Goal: Task Accomplishment & Management: Complete application form

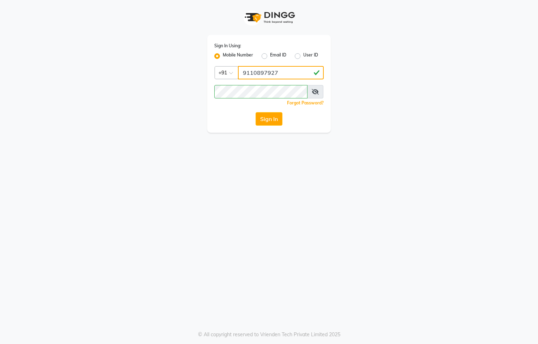
click at [283, 71] on input "9110897927" at bounding box center [281, 72] width 86 height 13
type input "9"
type input "7795401235"
click at [102, 114] on div "Sign In Using: Mobile Number Email ID User ID Country Code × [PHONE_NUMBER] Rem…" at bounding box center [269, 66] width 402 height 133
click at [277, 114] on button "Sign In" at bounding box center [269, 118] width 27 height 13
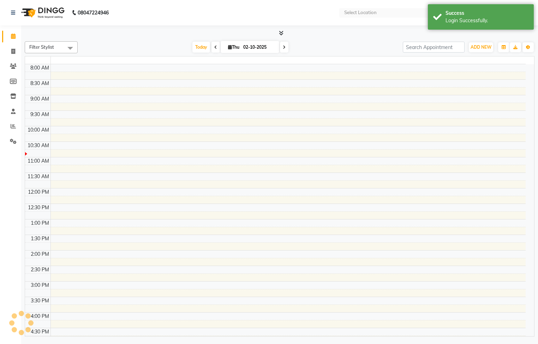
select select "en"
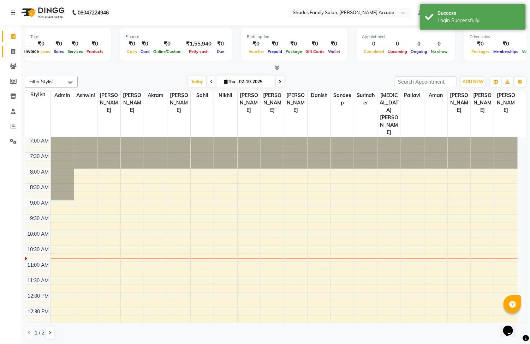
click at [13, 53] on icon at bounding box center [13, 51] width 4 height 5
click at [17, 49] on span at bounding box center [13, 52] width 12 height 8
select select "service"
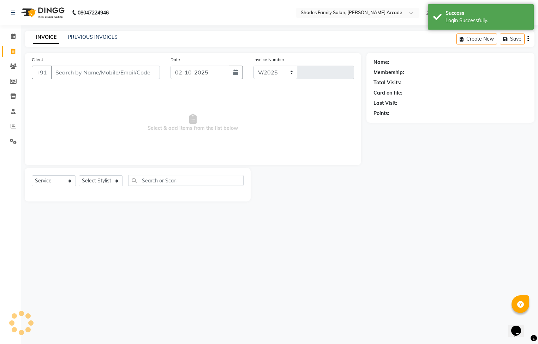
select select "5538"
type input "2989"
click at [33, 37] on link "INVOICE" at bounding box center [46, 37] width 26 height 13
click at [39, 36] on link "INVOICE" at bounding box center [46, 37] width 26 height 13
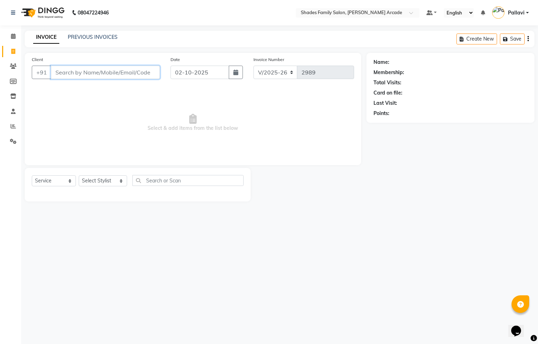
click at [62, 69] on input "Client" at bounding box center [105, 72] width 109 height 13
click at [77, 36] on link "PREVIOUS INVOICES" at bounding box center [93, 37] width 50 height 6
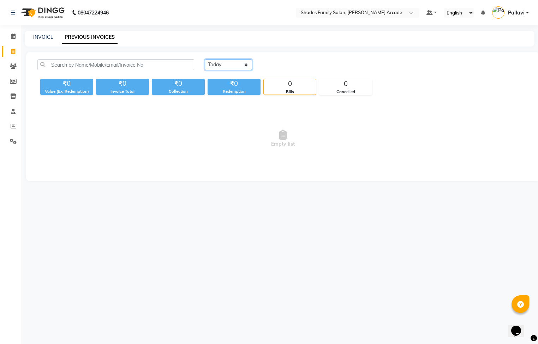
click at [249, 65] on select "[DATE] [DATE] Custom Range" at bounding box center [228, 64] width 47 height 11
select select "[DATE]"
click at [205, 59] on select "[DATE] [DATE] Custom Range" at bounding box center [228, 64] width 47 height 11
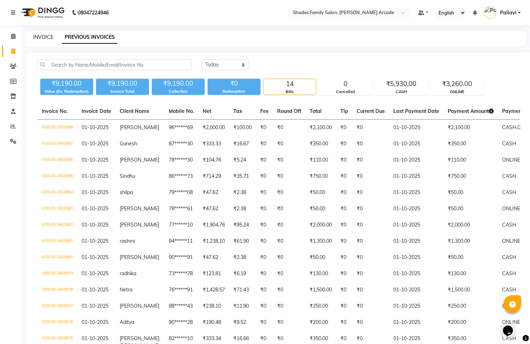
click at [42, 37] on link "INVOICE" at bounding box center [43, 37] width 20 height 6
select select "service"
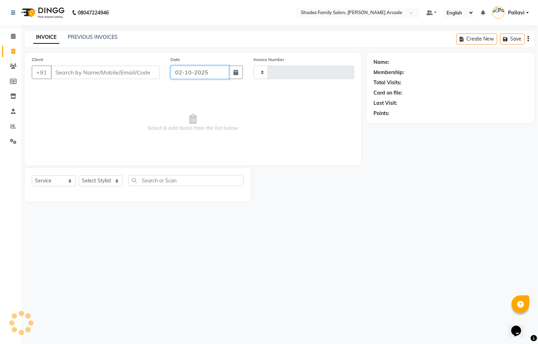
click at [204, 76] on input "02-10-2025" at bounding box center [200, 72] width 59 height 13
select select "10"
select select "2025"
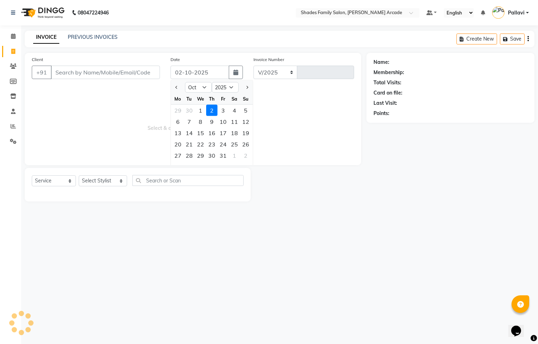
select select "5538"
type input "2989"
click at [201, 107] on div "1" at bounding box center [200, 110] width 11 height 11
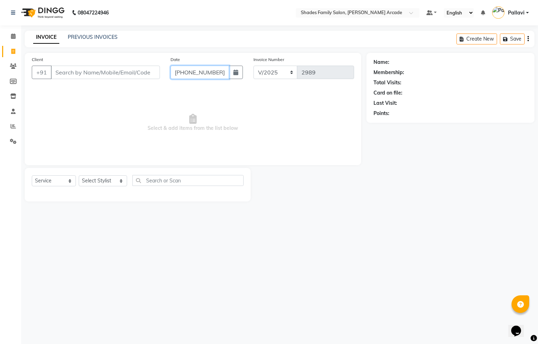
scroll to position [0, 17]
click at [223, 71] on input "[PHONE_NUMBER]" at bounding box center [200, 72] width 59 height 13
type input "01-10-2025"
select select "10"
select select "2025"
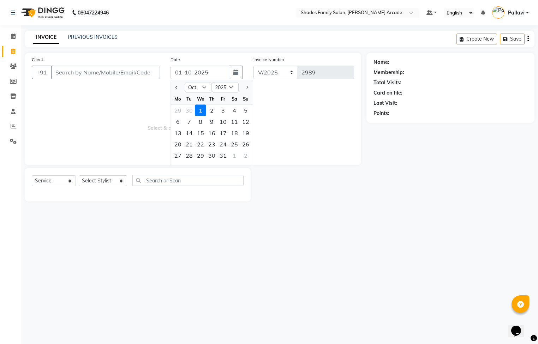
scroll to position [0, 0]
click at [199, 108] on div "1" at bounding box center [200, 110] width 11 height 11
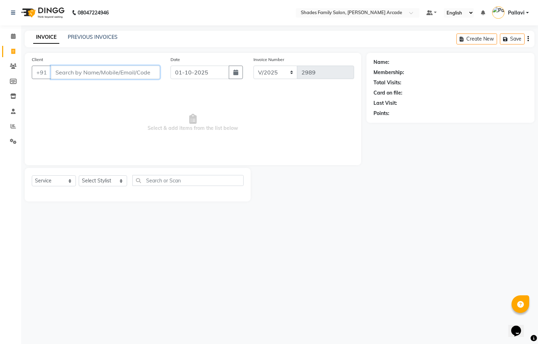
click at [115, 72] on input "Client" at bounding box center [105, 72] width 109 height 13
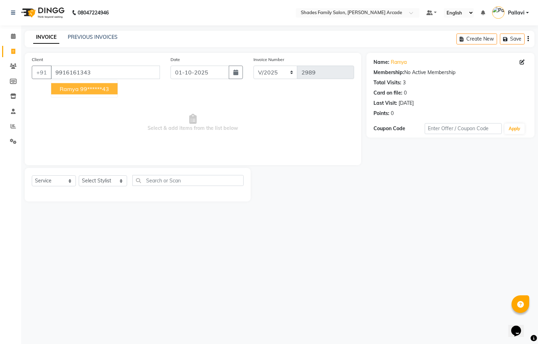
click at [77, 91] on span "ramya" at bounding box center [69, 88] width 19 height 7
type input "99******43"
click at [104, 184] on select "Select Stylist Admin [PERSON_NAME] [PERSON_NAME] Anuradha Ashwini Ayesha [PERSO…" at bounding box center [103, 180] width 48 height 11
select select "92334"
click at [79, 176] on select "Select Stylist Admin [PERSON_NAME] [PERSON_NAME] Anuradha Ashwini Ayesha [PERSO…" at bounding box center [103, 180] width 48 height 11
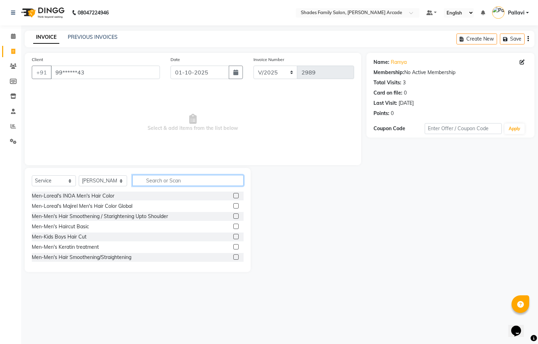
click at [171, 185] on input "text" at bounding box center [187, 180] width 111 height 11
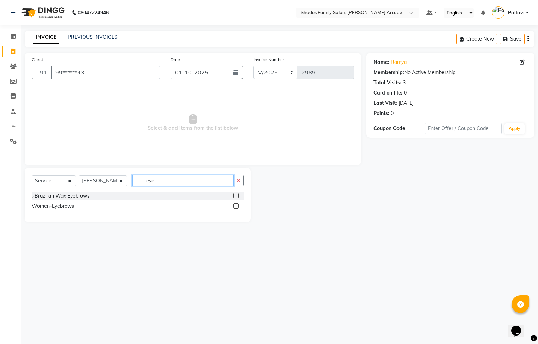
type input "eye"
click at [236, 207] on label at bounding box center [235, 205] width 5 height 5
click at [236, 207] on input "checkbox" at bounding box center [235, 206] width 5 height 5
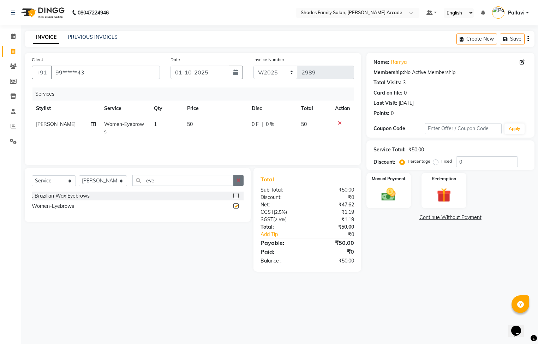
checkbox input "false"
click at [238, 184] on button "button" at bounding box center [238, 180] width 10 height 11
type input "fore"
click at [237, 193] on label at bounding box center [235, 195] width 5 height 5
click at [237, 194] on input "checkbox" at bounding box center [235, 196] width 5 height 5
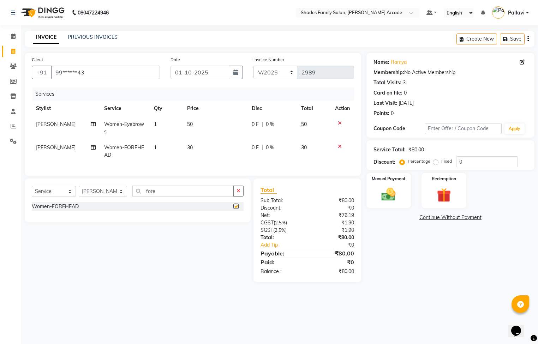
checkbox input "false"
click at [381, 196] on img at bounding box center [389, 194] width 24 height 17
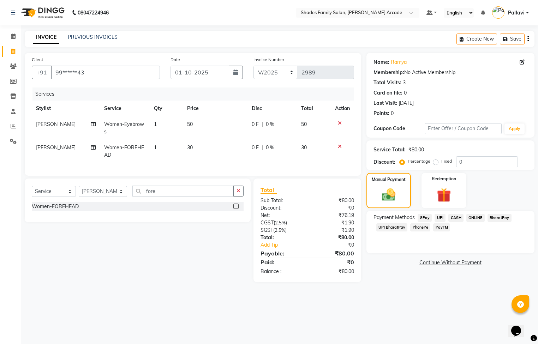
click at [454, 215] on span "CASH" at bounding box center [455, 218] width 15 height 8
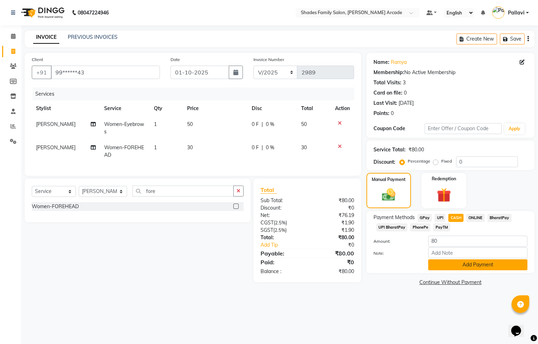
click at [457, 264] on button "Add Payment" at bounding box center [477, 264] width 99 height 11
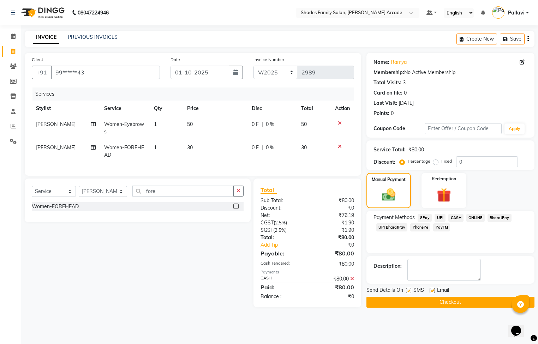
click at [452, 299] on button "Checkout" at bounding box center [450, 302] width 168 height 11
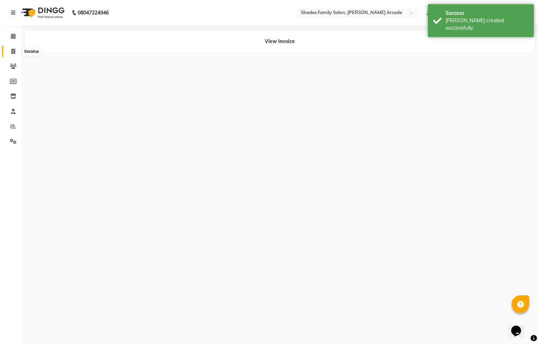
click at [14, 49] on icon at bounding box center [13, 51] width 4 height 5
select select "5538"
select select "service"
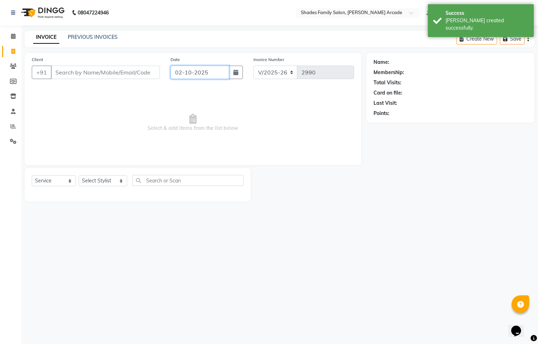
click at [186, 74] on input "02-10-2025" at bounding box center [200, 72] width 59 height 13
select select "10"
select select "2025"
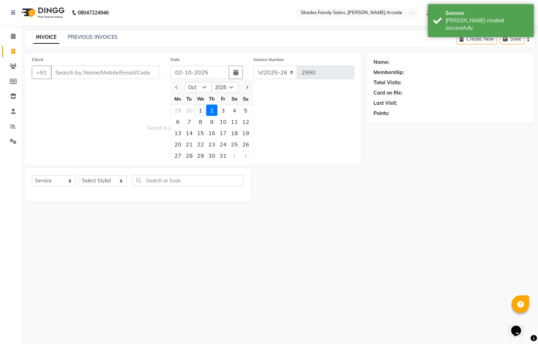
click at [201, 113] on div "1" at bounding box center [200, 110] width 11 height 11
type input "01-10-2025"
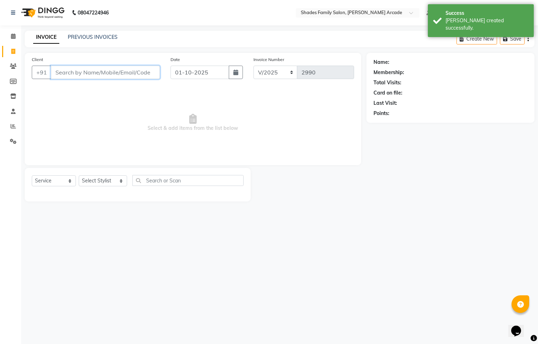
click at [95, 69] on input "Client" at bounding box center [105, 72] width 109 height 13
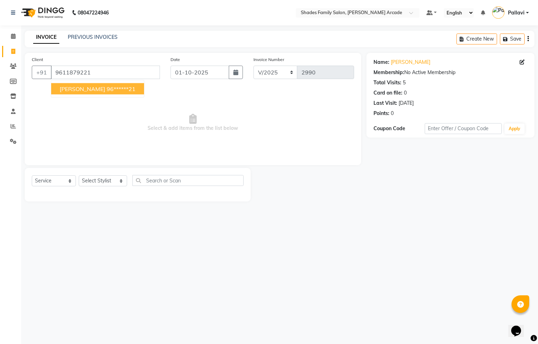
click at [62, 89] on span "[PERSON_NAME]" at bounding box center [83, 88] width 46 height 7
type input "96******21"
click at [94, 178] on select "Select Stylist Admin [PERSON_NAME] [PERSON_NAME] Anuradha Ashwini Ayesha [PERSO…" at bounding box center [103, 180] width 48 height 11
select select "92334"
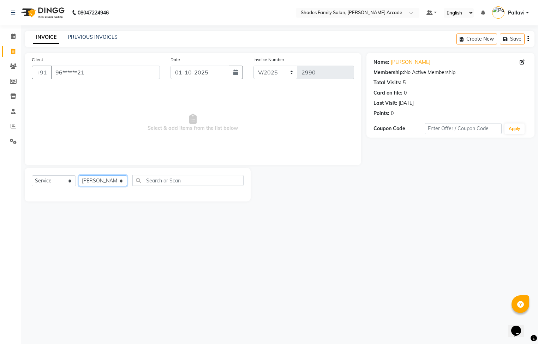
click at [79, 176] on select "Select Stylist Admin [PERSON_NAME] [PERSON_NAME] Anuradha Ashwini Ayesha [PERSO…" at bounding box center [103, 180] width 48 height 11
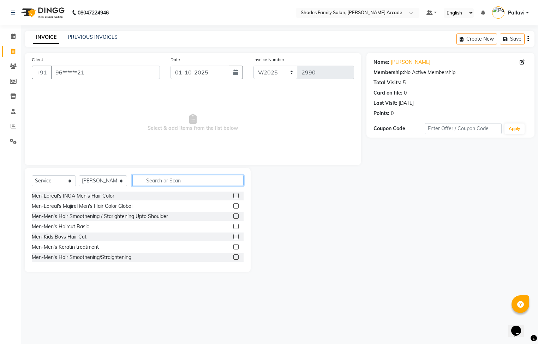
click at [167, 181] on input "text" at bounding box center [187, 180] width 111 height 11
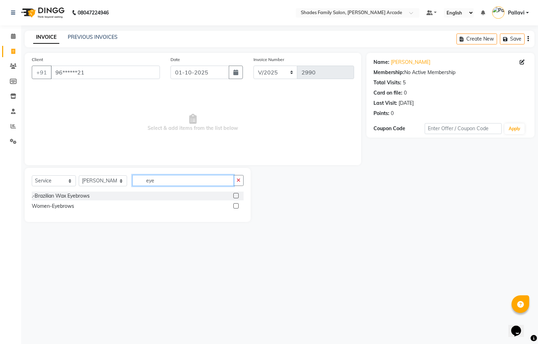
type input "eye"
click at [235, 204] on label at bounding box center [235, 205] width 5 height 5
click at [235, 204] on input "checkbox" at bounding box center [235, 206] width 5 height 5
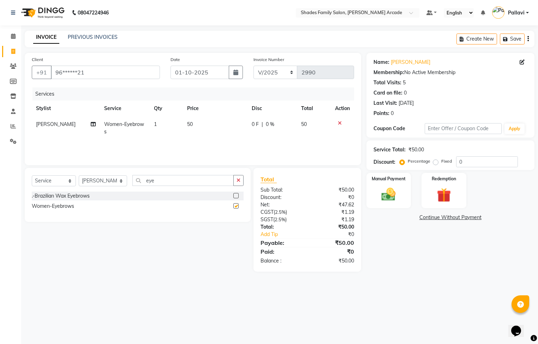
checkbox input "false"
click at [371, 191] on div "Manual Payment" at bounding box center [388, 190] width 47 height 37
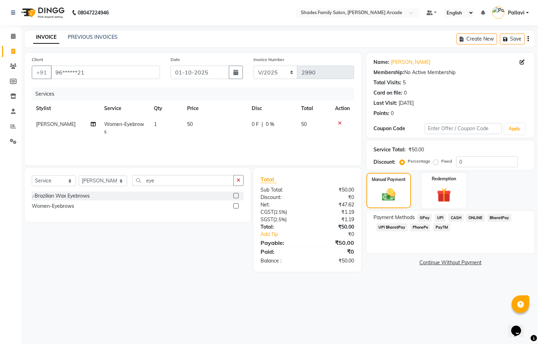
click at [474, 219] on span "ONLINE" at bounding box center [475, 218] width 18 height 8
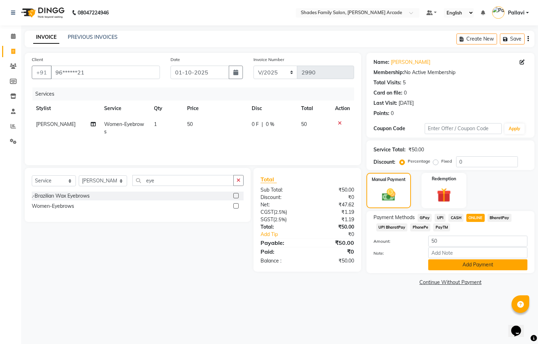
click at [471, 269] on button "Add Payment" at bounding box center [477, 264] width 99 height 11
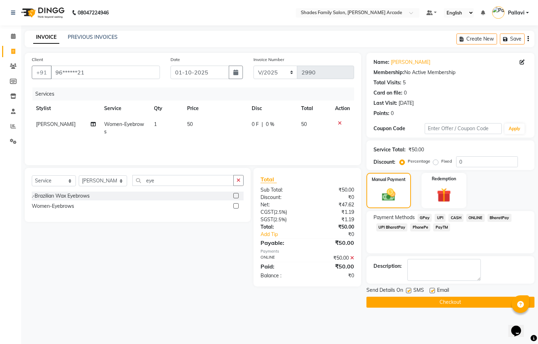
click at [464, 301] on button "Checkout" at bounding box center [450, 302] width 168 height 11
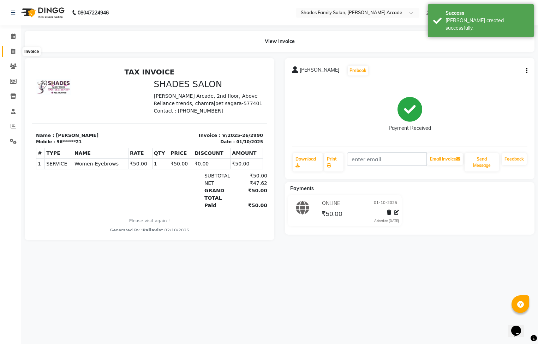
click at [12, 51] on icon at bounding box center [13, 51] width 4 height 5
select select "service"
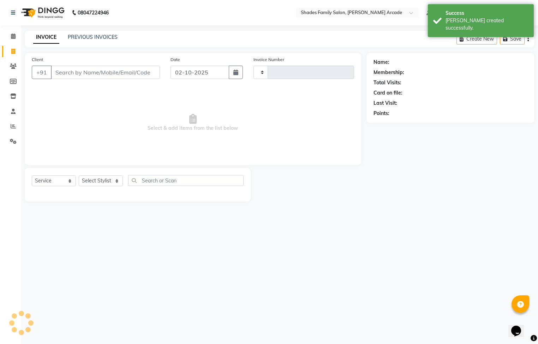
type input "2991"
select select "5538"
click at [61, 65] on div "Client +91" at bounding box center [95, 70] width 139 height 29
click at [60, 68] on input "Client" at bounding box center [105, 72] width 109 height 13
click at [214, 74] on input "02-10-2025" at bounding box center [200, 72] width 59 height 13
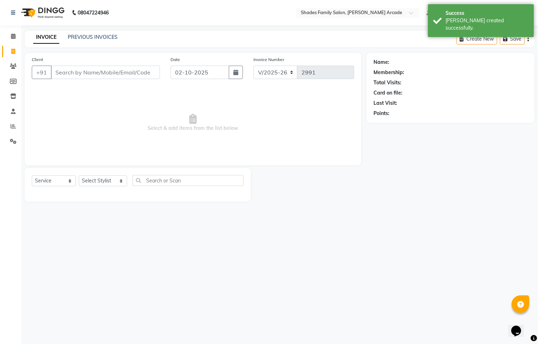
select select "10"
select select "2025"
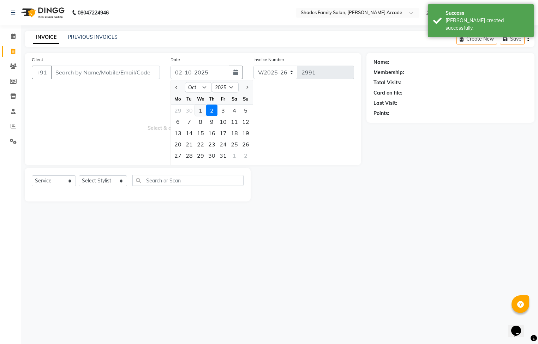
click at [196, 114] on div "1" at bounding box center [200, 110] width 11 height 11
type input "01-10-2025"
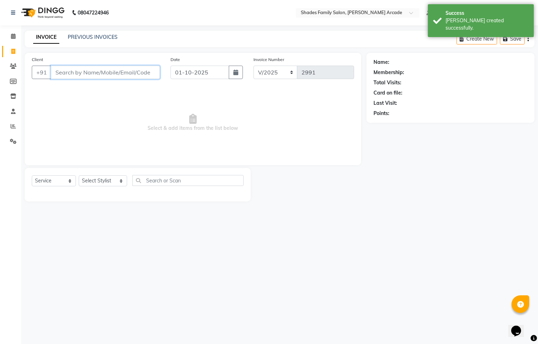
click at [108, 77] on input "Client" at bounding box center [105, 72] width 109 height 13
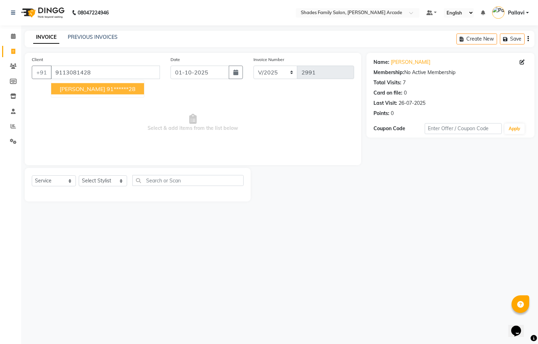
click at [107, 86] on ngb-highlight "91******28" at bounding box center [121, 88] width 29 height 7
type input "91******28"
click at [106, 179] on select "Select Stylist Admin [PERSON_NAME] [PERSON_NAME] Anuradha Ashwini Ayesha [PERSO…" at bounding box center [103, 180] width 48 height 11
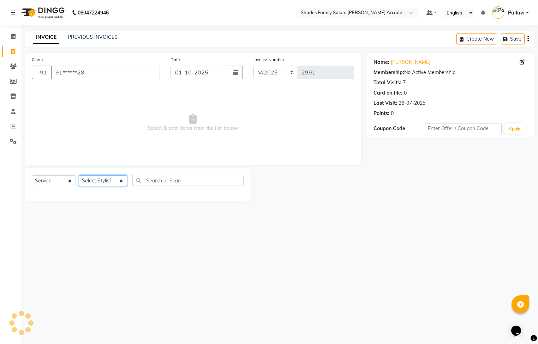
select select "92335"
click at [79, 176] on select "Select Stylist Admin [PERSON_NAME] [PERSON_NAME] Anuradha Ashwini Ayesha [PERSO…" at bounding box center [103, 180] width 48 height 11
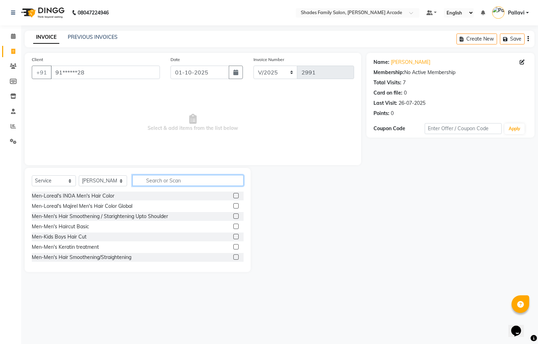
click at [164, 179] on input "text" at bounding box center [187, 180] width 111 height 11
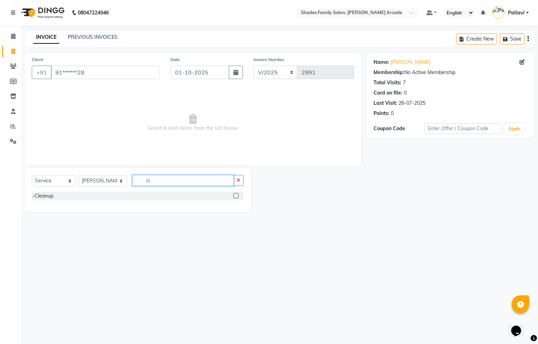
type input "cl"
click at [238, 195] on label at bounding box center [235, 195] width 5 height 5
click at [238, 195] on input "checkbox" at bounding box center [235, 196] width 5 height 5
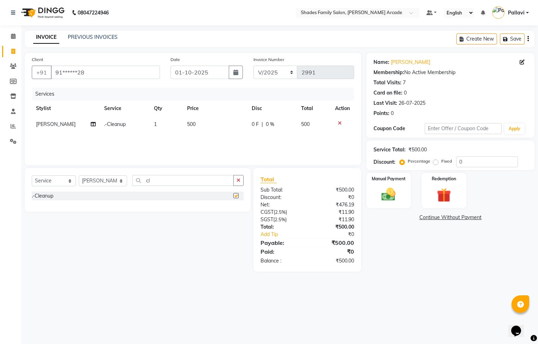
checkbox input "false"
click at [234, 181] on button "button" at bounding box center [238, 180] width 10 height 11
type input "ey"
click at [234, 206] on label at bounding box center [235, 205] width 5 height 5
click at [234, 206] on input "checkbox" at bounding box center [235, 206] width 5 height 5
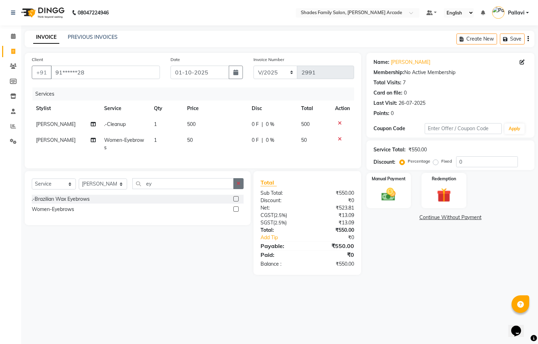
checkbox input "false"
click at [238, 186] on icon "button" at bounding box center [239, 183] width 4 height 5
type input "fore"
click at [235, 202] on label at bounding box center [235, 198] width 5 height 5
click at [235, 202] on input "checkbox" at bounding box center [235, 199] width 5 height 5
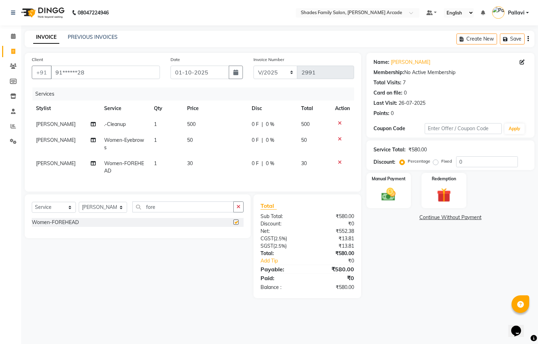
checkbox input "false"
click at [392, 190] on img at bounding box center [389, 194] width 24 height 17
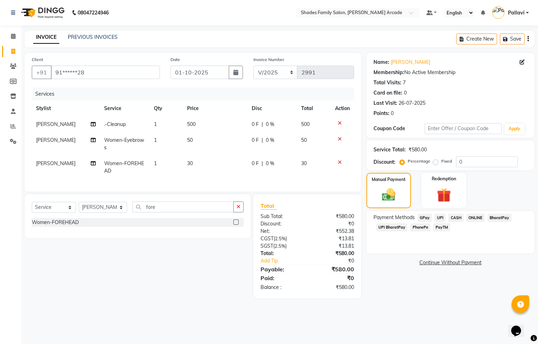
click at [451, 218] on span "CASH" at bounding box center [455, 218] width 15 height 8
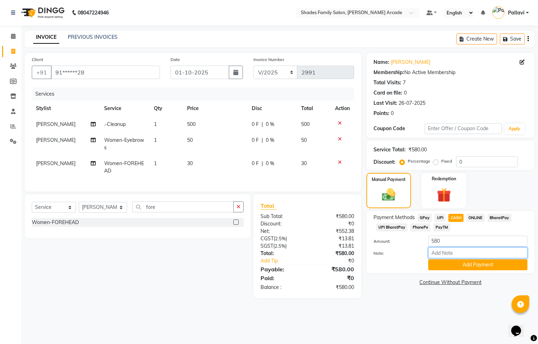
click at [452, 258] on input "Note:" at bounding box center [477, 252] width 99 height 11
click at [452, 264] on button "Add Payment" at bounding box center [477, 264] width 99 height 11
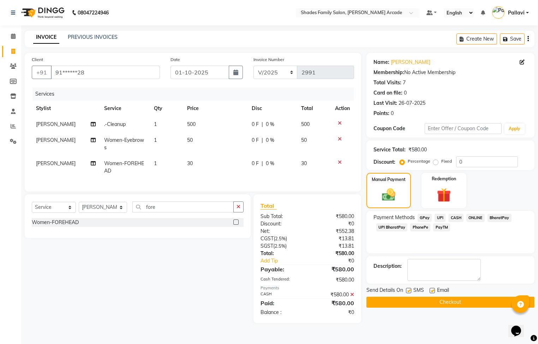
click at [446, 300] on button "Checkout" at bounding box center [450, 302] width 168 height 11
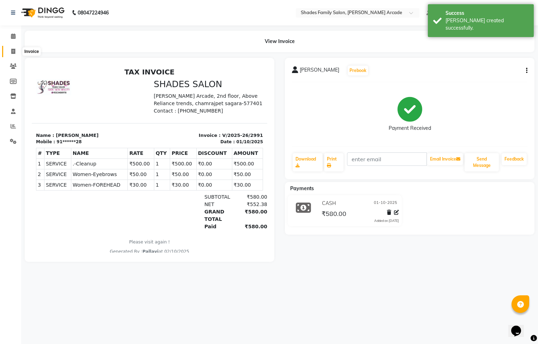
click at [10, 50] on span at bounding box center [13, 52] width 12 height 8
select select "5538"
select select "service"
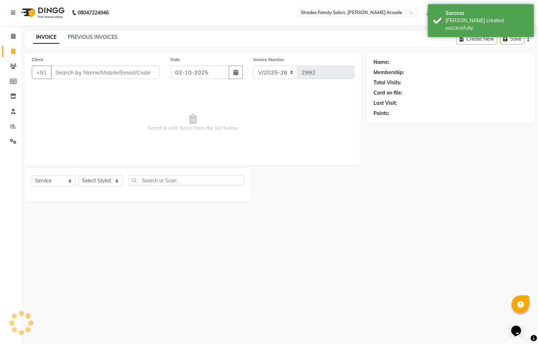
click at [86, 32] on div "INVOICE PREVIOUS INVOICES Create New Save" at bounding box center [280, 39] width 510 height 17
click at [86, 35] on link "PREVIOUS INVOICES" at bounding box center [93, 37] width 50 height 6
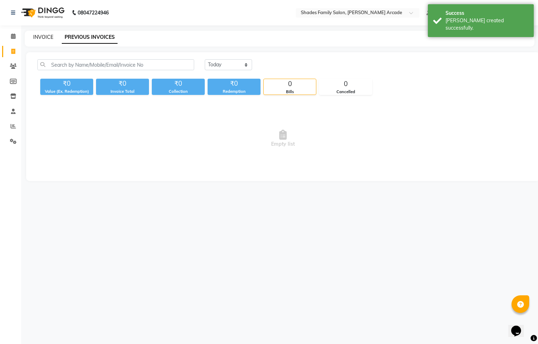
click at [52, 38] on link "INVOICE" at bounding box center [43, 37] width 20 height 6
select select "5538"
select select "service"
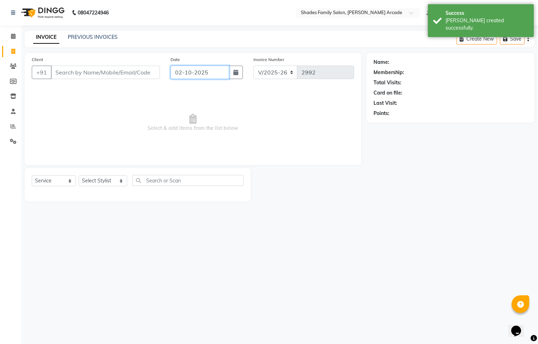
click at [180, 68] on input "02-10-2025" at bounding box center [200, 72] width 59 height 13
select select "10"
select select "2025"
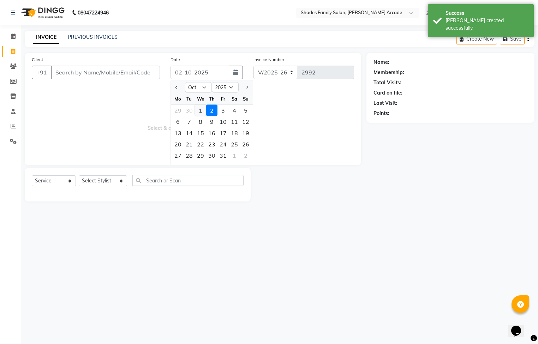
click at [197, 113] on div "1" at bounding box center [200, 110] width 11 height 11
type input "01-10-2025"
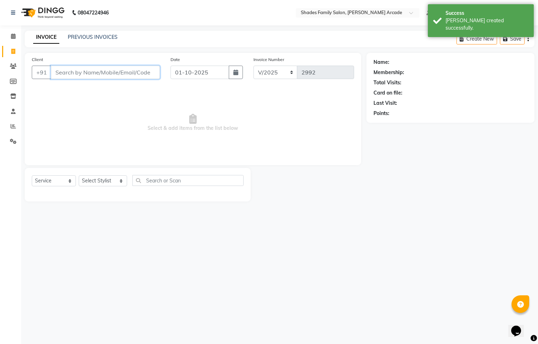
click at [103, 71] on input "Client" at bounding box center [105, 72] width 109 height 13
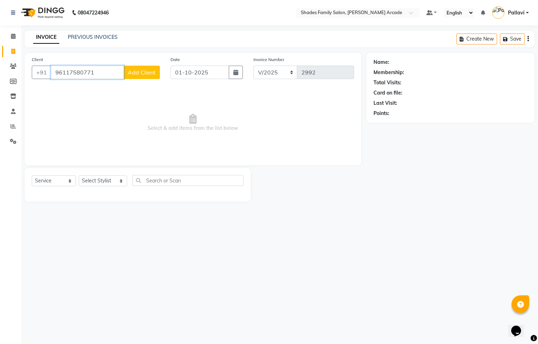
type input "96117580771"
click at [136, 68] on button "Add Client" at bounding box center [142, 72] width 36 height 13
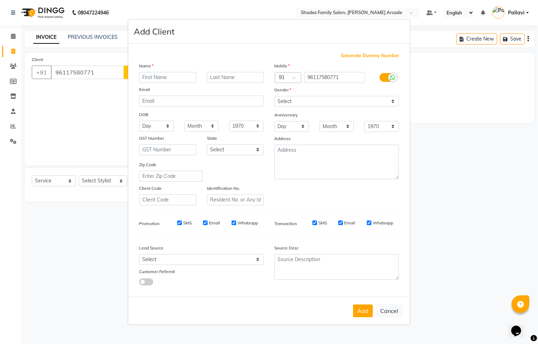
click at [150, 79] on input "text" at bounding box center [167, 77] width 57 height 11
type input "Abhijit"
click at [284, 96] on select "Select [DEMOGRAPHIC_DATA] [DEMOGRAPHIC_DATA] Other Prefer Not To Say" at bounding box center [336, 101] width 125 height 11
select select "[DEMOGRAPHIC_DATA]"
click at [274, 96] on select "Select [DEMOGRAPHIC_DATA] [DEMOGRAPHIC_DATA] Other Prefer Not To Say" at bounding box center [336, 101] width 125 height 11
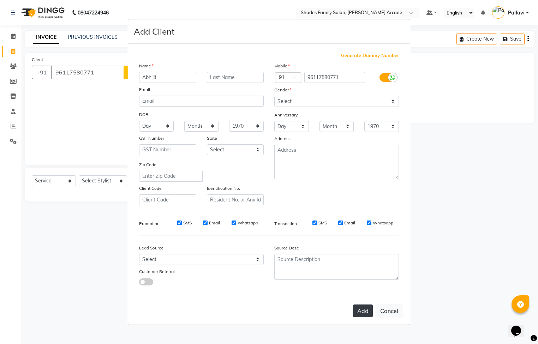
click at [366, 312] on button "Add" at bounding box center [363, 311] width 20 height 13
type input "96*******71"
select select
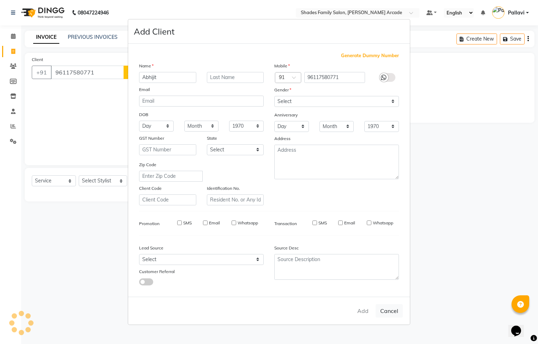
select select
checkbox input "false"
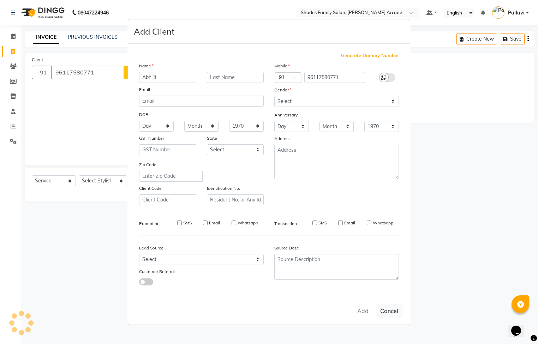
checkbox input "false"
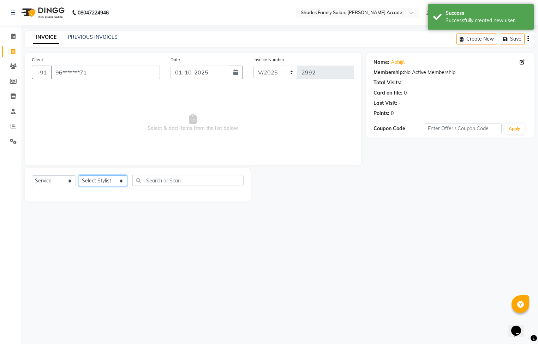
click at [100, 182] on select "Select Stylist Admin [PERSON_NAME] [PERSON_NAME] Anuradha Ashwini Ayesha [PERSO…" at bounding box center [103, 180] width 48 height 11
select select "84156"
click at [79, 176] on select "Select Stylist Admin [PERSON_NAME] [PERSON_NAME] Anuradha Ashwini Ayesha [PERSO…" at bounding box center [103, 180] width 48 height 11
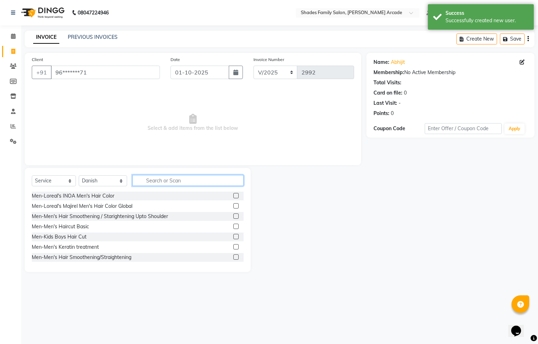
click at [167, 177] on input "text" at bounding box center [187, 180] width 111 height 11
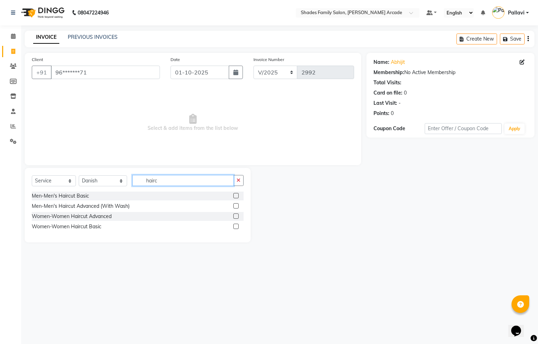
type input "hairc"
click at [238, 207] on label at bounding box center [235, 205] width 5 height 5
click at [238, 207] on input "checkbox" at bounding box center [235, 206] width 5 height 5
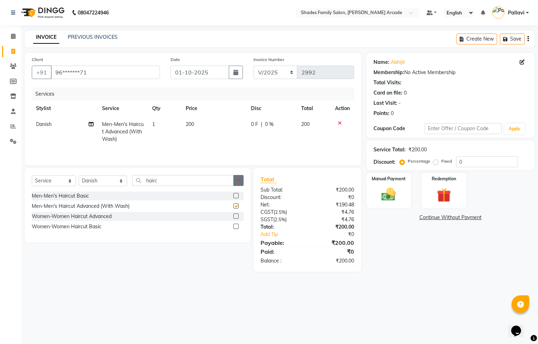
checkbox input "false"
click at [238, 186] on button "button" at bounding box center [238, 180] width 10 height 11
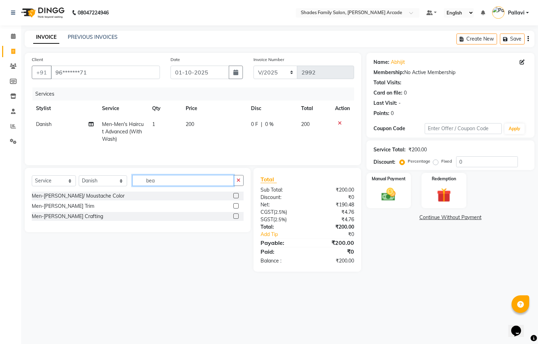
type input "bea"
click at [238, 219] on label at bounding box center [235, 216] width 5 height 5
click at [238, 219] on input "checkbox" at bounding box center [235, 216] width 5 height 5
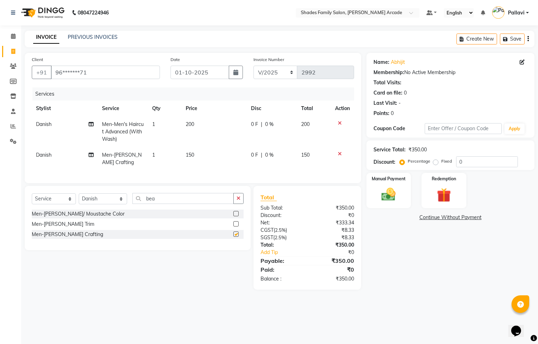
checkbox input "false"
click at [383, 190] on img at bounding box center [389, 194] width 24 height 17
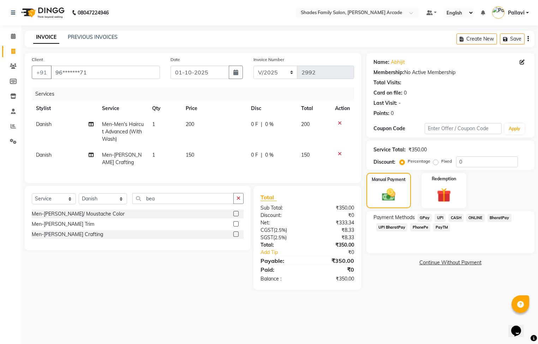
click at [471, 216] on span "ONLINE" at bounding box center [475, 218] width 18 height 8
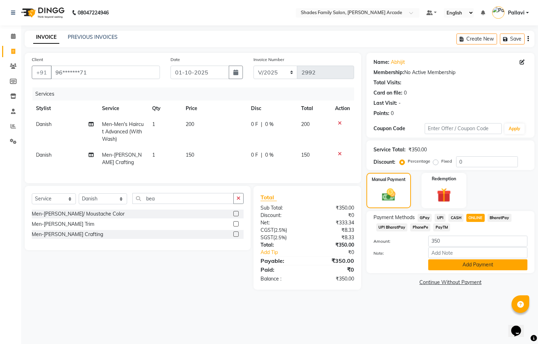
click at [466, 265] on button "Add Payment" at bounding box center [477, 264] width 99 height 11
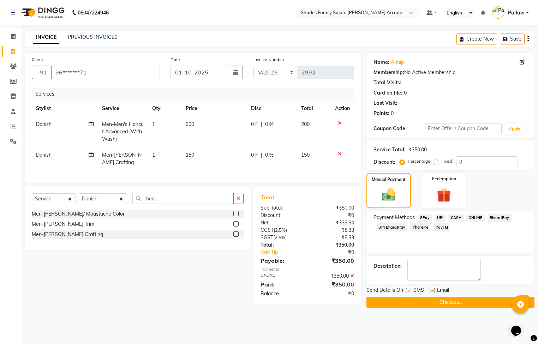
click at [455, 301] on button "Checkout" at bounding box center [450, 302] width 168 height 11
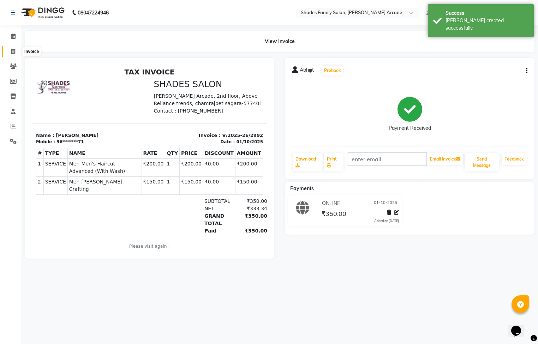
click at [12, 51] on icon at bounding box center [13, 51] width 4 height 5
select select "5538"
select select "service"
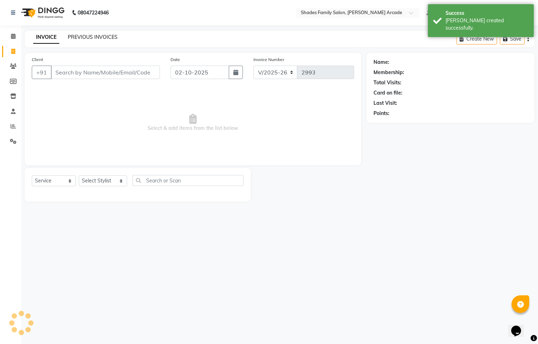
click at [93, 36] on link "PREVIOUS INVOICES" at bounding box center [93, 37] width 50 height 6
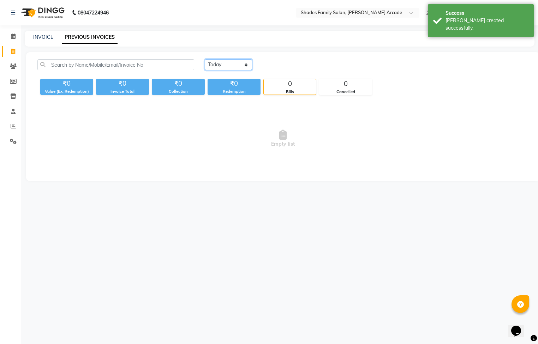
click at [234, 65] on select "[DATE] [DATE] Custom Range" at bounding box center [228, 64] width 47 height 11
select select "[DATE]"
click at [205, 59] on select "[DATE] [DATE] Custom Range" at bounding box center [228, 64] width 47 height 11
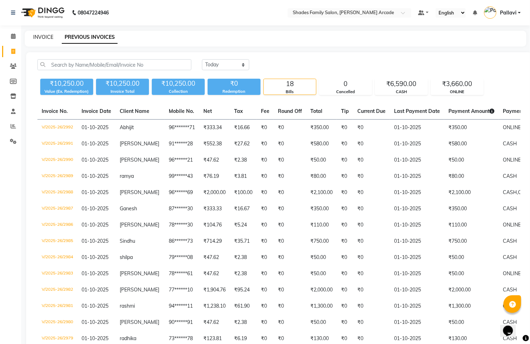
click at [41, 34] on link "INVOICE" at bounding box center [43, 37] width 20 height 6
select select "service"
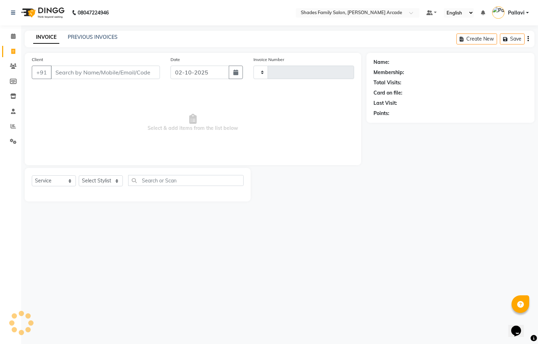
type input "2993"
select select "5538"
click at [111, 77] on input "Client" at bounding box center [105, 72] width 109 height 13
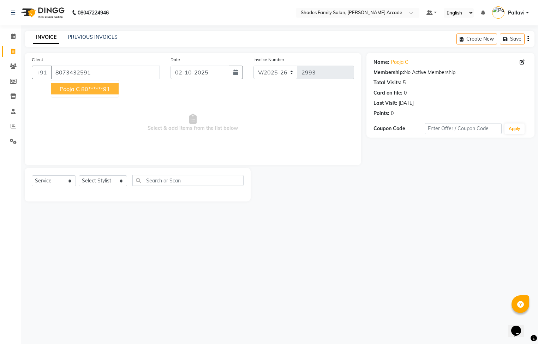
click at [111, 84] on button "pooja c 80******91" at bounding box center [84, 88] width 67 height 11
type input "80******91"
click at [104, 184] on select "Select Stylist Admin [PERSON_NAME] [PERSON_NAME] Anuradha Ashwini Ayesha [PERSO…" at bounding box center [103, 180] width 48 height 11
select select "92335"
click at [79, 176] on select "Select Stylist Admin [PERSON_NAME] [PERSON_NAME] Anuradha Ashwini Ayesha [PERSO…" at bounding box center [103, 180] width 48 height 11
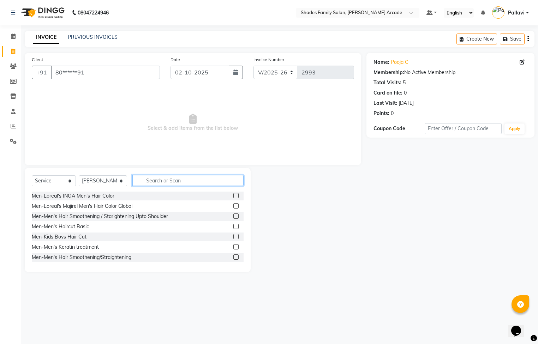
click at [176, 180] on input "text" at bounding box center [187, 180] width 111 height 11
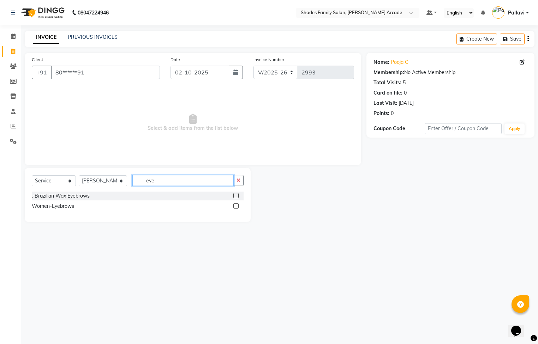
type input "eye"
click at [238, 206] on label at bounding box center [235, 205] width 5 height 5
click at [238, 206] on input "checkbox" at bounding box center [235, 206] width 5 height 5
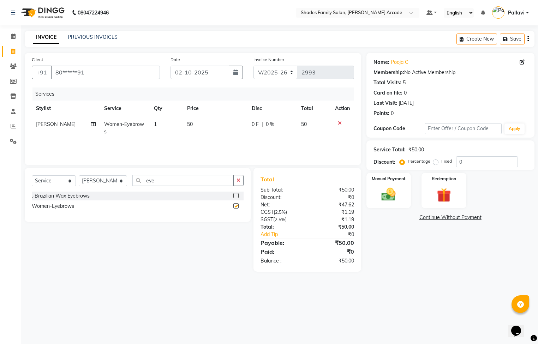
checkbox input "false"
click at [386, 180] on label "Manual Payment" at bounding box center [388, 178] width 35 height 7
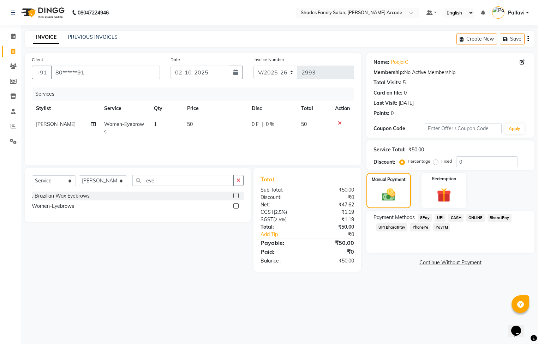
click at [453, 213] on div "Payment Methods GPay UPI CASH ONLINE BharatPay UPI BharatPay PhonePe PayTM" at bounding box center [450, 232] width 168 height 42
click at [453, 215] on span "CASH" at bounding box center [455, 218] width 15 height 8
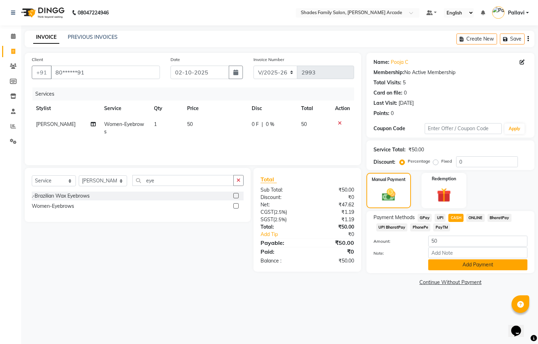
click at [480, 266] on button "Add Payment" at bounding box center [477, 264] width 99 height 11
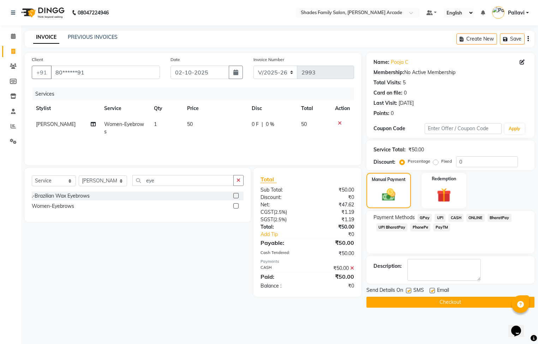
click at [479, 301] on button "Checkout" at bounding box center [450, 302] width 168 height 11
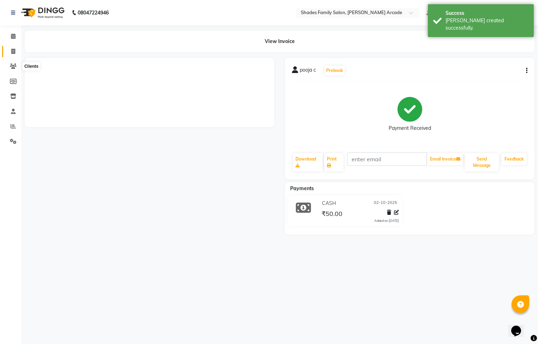
click at [14, 51] on icon at bounding box center [13, 51] width 4 height 5
select select "service"
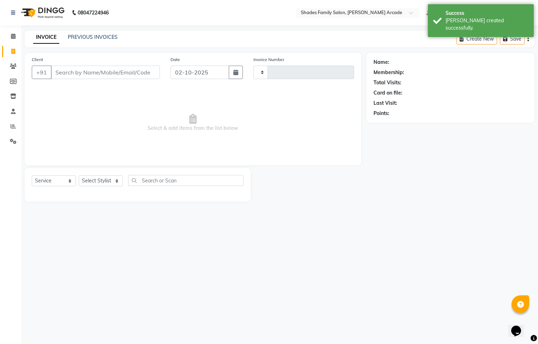
type input "2994"
select select "5538"
click at [87, 71] on input "Client" at bounding box center [105, 72] width 109 height 13
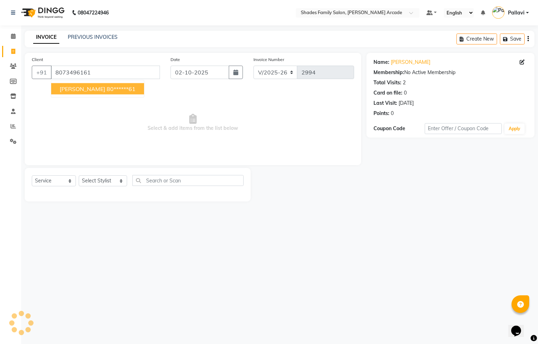
click at [109, 87] on ngb-highlight "80******61" at bounding box center [121, 88] width 29 height 7
type input "80******61"
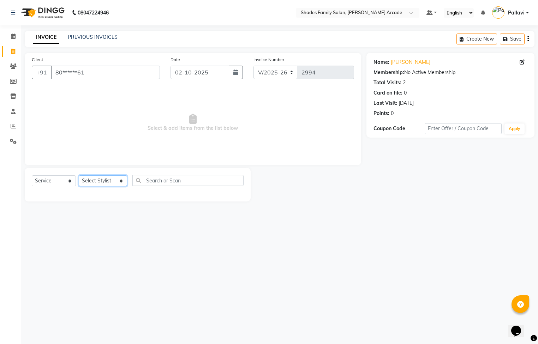
click at [108, 185] on select "Select Stylist Admin [PERSON_NAME] [PERSON_NAME] Anuradha Ashwini Ayesha [PERSO…" at bounding box center [103, 180] width 48 height 11
select select "89300"
click at [79, 176] on select "Select Stylist Admin [PERSON_NAME] [PERSON_NAME] Anuradha Ashwini Ayesha [PERSO…" at bounding box center [103, 180] width 48 height 11
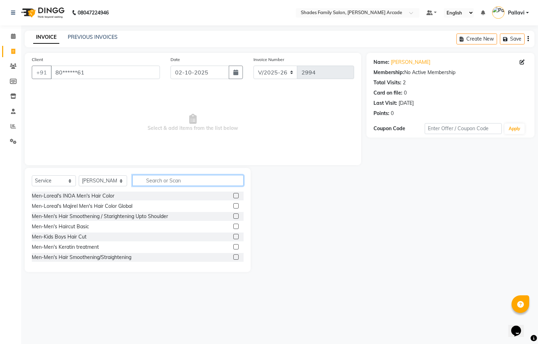
click at [147, 177] on input "text" at bounding box center [187, 180] width 111 height 11
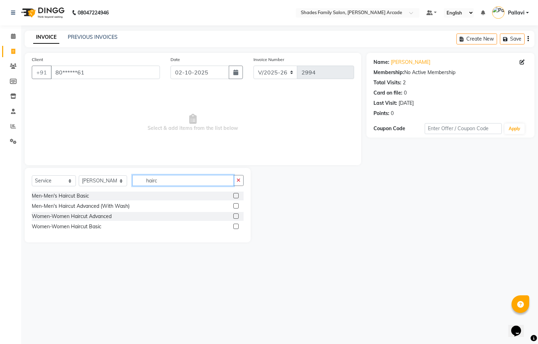
type input "hairc"
click at [235, 206] on label at bounding box center [235, 205] width 5 height 5
click at [235, 206] on input "checkbox" at bounding box center [235, 206] width 5 height 5
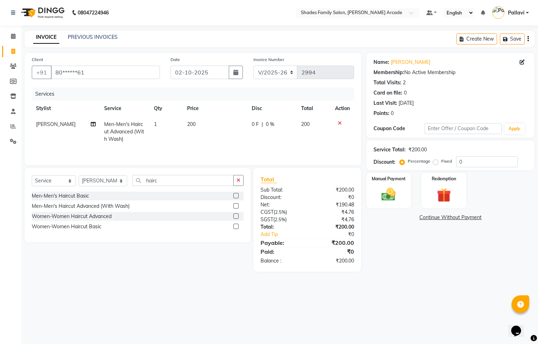
click at [235, 209] on label at bounding box center [235, 205] width 5 height 5
click at [235, 209] on input "checkbox" at bounding box center [235, 206] width 5 height 5
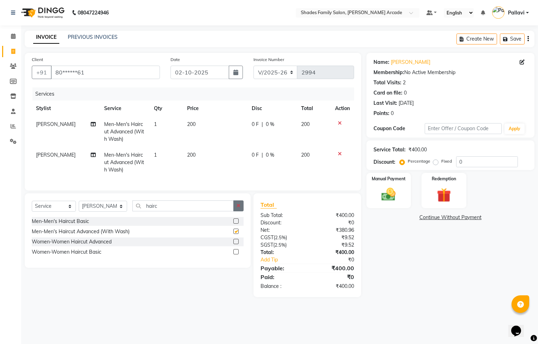
checkbox input "false"
click at [237, 208] on icon "button" at bounding box center [239, 205] width 4 height 5
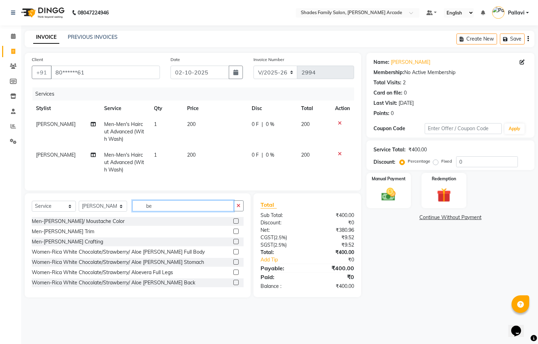
type input "be"
click at [233, 244] on label at bounding box center [235, 241] width 5 height 5
click at [233, 244] on input "checkbox" at bounding box center [235, 242] width 5 height 5
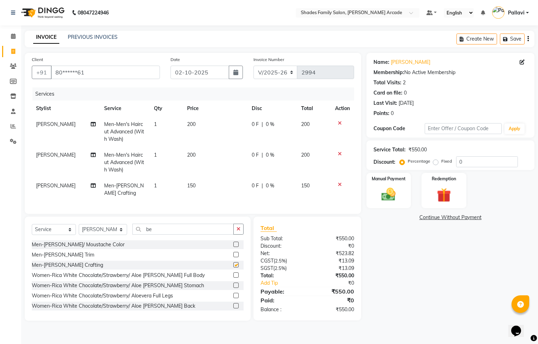
checkbox input "false"
click at [240, 235] on button "button" at bounding box center [238, 229] width 10 height 11
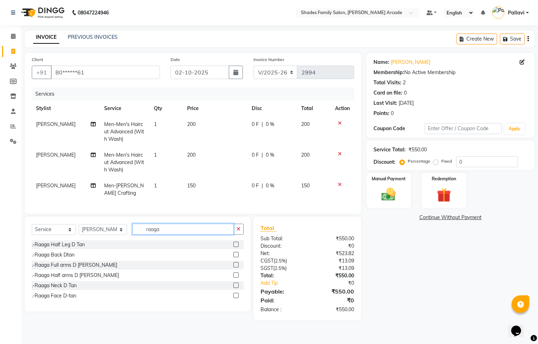
type input "raaga"
click at [237, 298] on label at bounding box center [235, 295] width 5 height 5
click at [237, 298] on input "checkbox" at bounding box center [235, 296] width 5 height 5
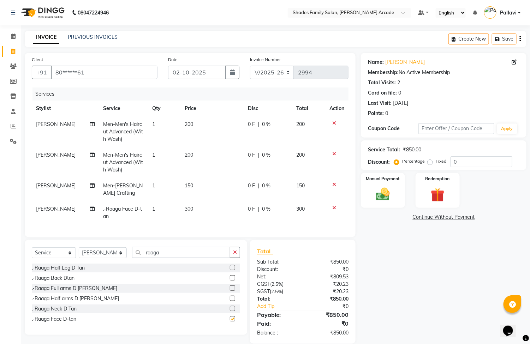
checkbox input "false"
click at [186, 213] on td "300" at bounding box center [211, 212] width 63 height 23
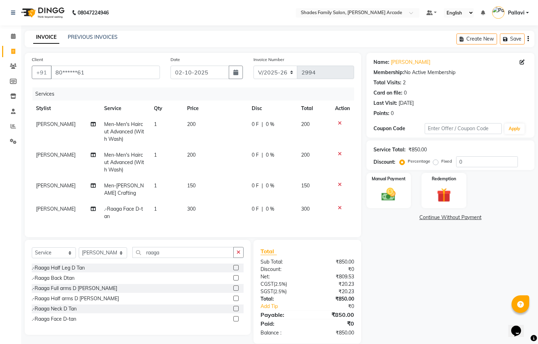
select select "89300"
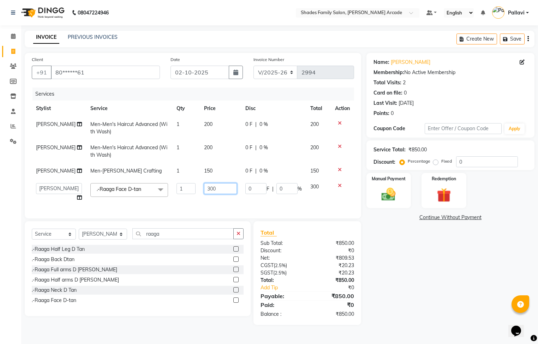
click at [211, 190] on input "300" at bounding box center [220, 188] width 33 height 11
type input "350"
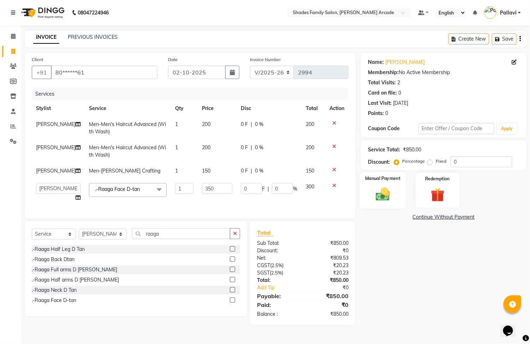
click at [403, 191] on div "Manual Payment" at bounding box center [383, 190] width 46 height 36
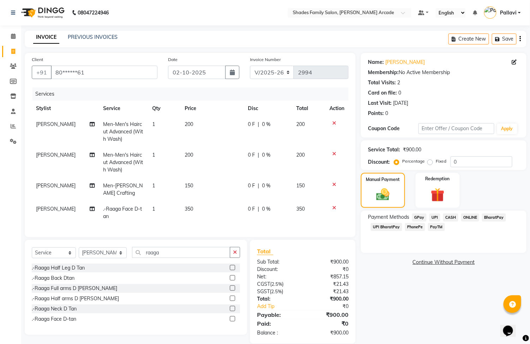
click at [471, 218] on span "ONLINE" at bounding box center [470, 218] width 18 height 8
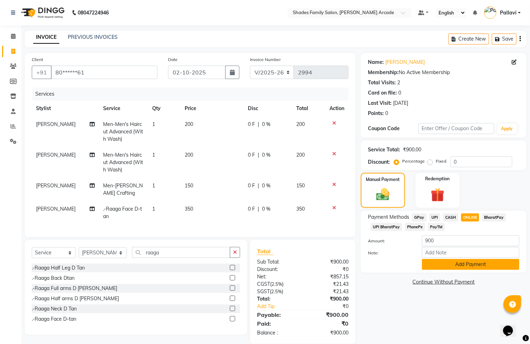
click at [471, 263] on button "Add Payment" at bounding box center [470, 264] width 97 height 11
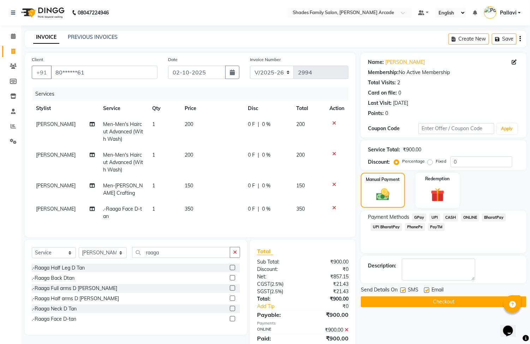
click at [471, 299] on button "Checkout" at bounding box center [444, 302] width 166 height 11
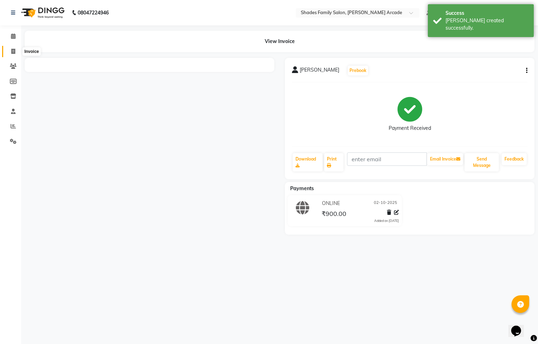
click at [15, 52] on span at bounding box center [13, 52] width 12 height 8
select select "service"
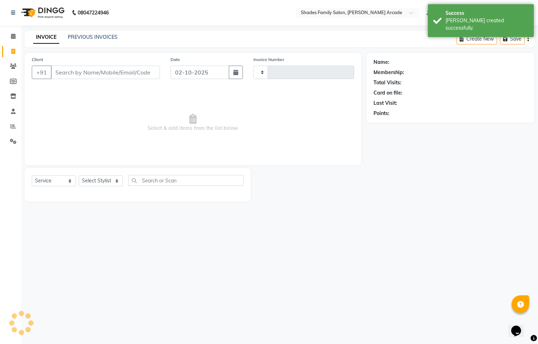
type input "2995"
select select "5538"
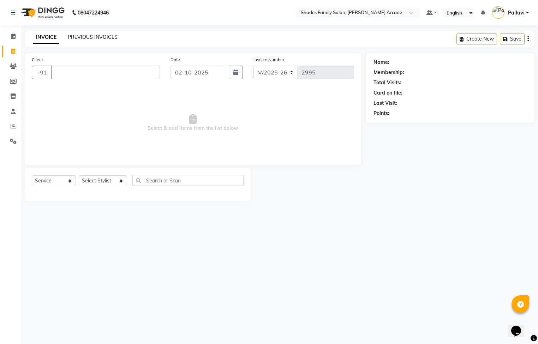
click at [90, 40] on link "PREVIOUS INVOICES" at bounding box center [93, 37] width 50 height 6
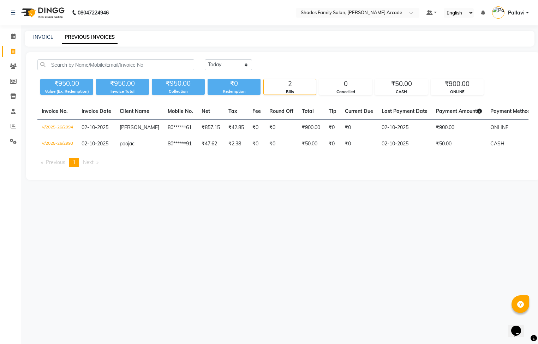
click at [35, 33] on div "INVOICE PREVIOUS INVOICES" at bounding box center [280, 39] width 510 height 16
click at [41, 38] on link "INVOICE" at bounding box center [43, 37] width 20 height 6
select select "service"
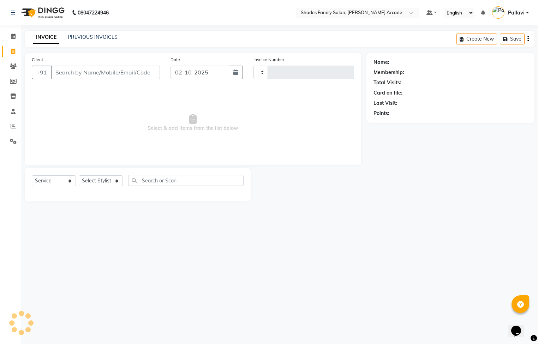
type input "2995"
select select "5538"
click at [77, 71] on input "Client" at bounding box center [105, 72] width 109 height 13
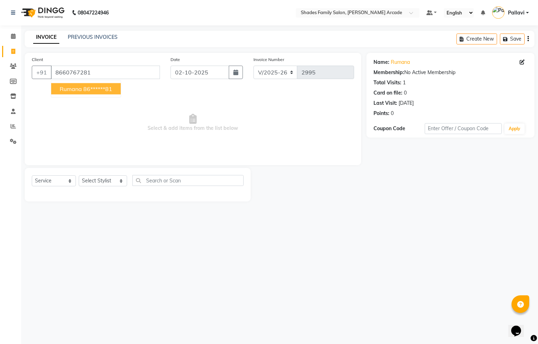
click at [74, 86] on span "rumana" at bounding box center [71, 88] width 22 height 7
type input "86******81"
click at [101, 179] on select "Select Stylist Admin [PERSON_NAME] [PERSON_NAME] Anuradha Ashwini Ayesha [PERSO…" at bounding box center [103, 180] width 48 height 11
click at [94, 179] on select "Select Stylist Admin [PERSON_NAME] [PERSON_NAME] Anuradha Ashwini Ayesha [PERSO…" at bounding box center [103, 180] width 48 height 11
select select "89300"
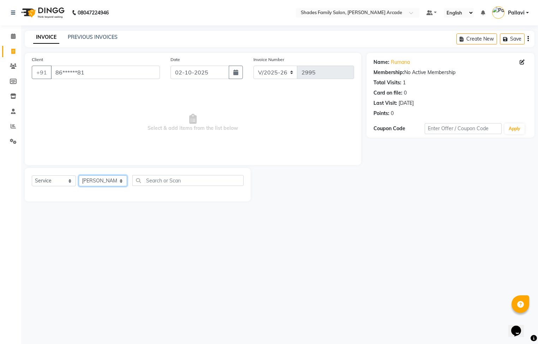
click at [79, 176] on select "Select Stylist Admin [PERSON_NAME] [PERSON_NAME] Anuradha Ashwini Ayesha [PERSO…" at bounding box center [103, 180] width 48 height 11
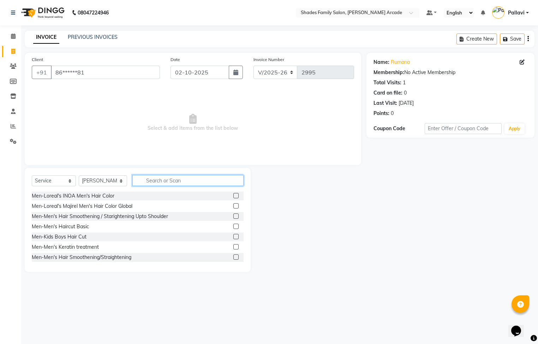
click at [153, 185] on input "text" at bounding box center [187, 180] width 111 height 11
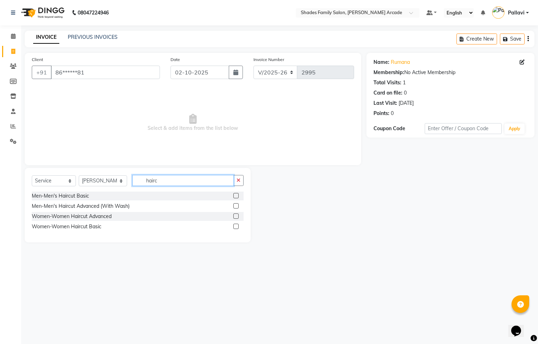
type input "hairc"
click at [236, 204] on label at bounding box center [235, 205] width 5 height 5
click at [236, 204] on input "checkbox" at bounding box center [235, 206] width 5 height 5
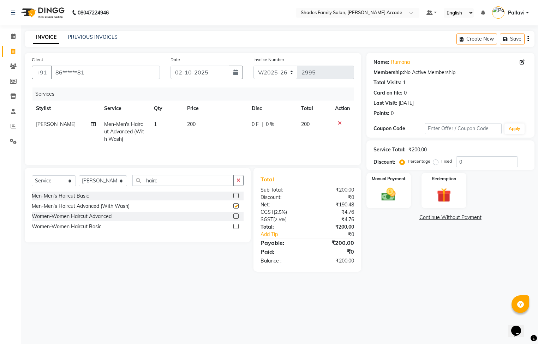
checkbox input "false"
click at [384, 190] on img at bounding box center [389, 194] width 24 height 17
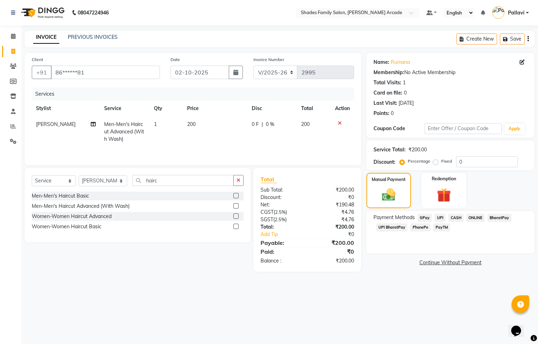
click at [472, 217] on span "ONLINE" at bounding box center [475, 218] width 18 height 8
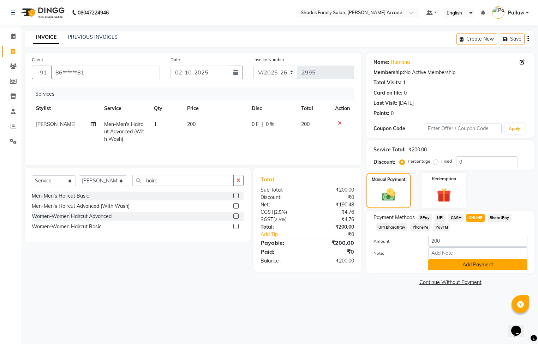
click at [485, 268] on button "Add Payment" at bounding box center [477, 264] width 99 height 11
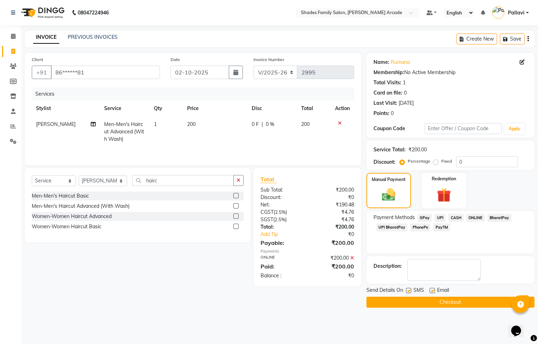
click at [477, 305] on button "Checkout" at bounding box center [450, 302] width 168 height 11
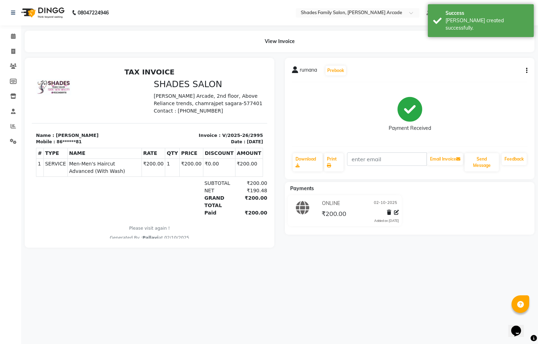
drag, startPoint x: 11, startPoint y: 58, endPoint x: 22, endPoint y: 54, distance: 11.4
click at [13, 58] on li "Invoice" at bounding box center [10, 51] width 21 height 15
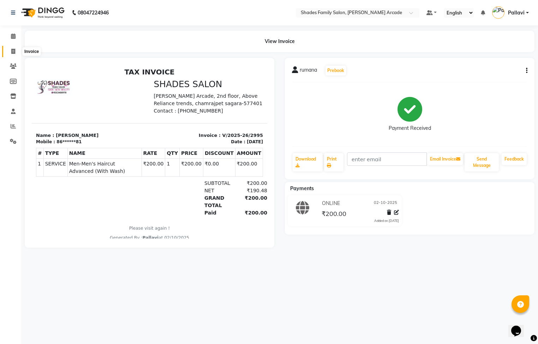
click at [11, 51] on icon at bounding box center [13, 51] width 4 height 5
select select "service"
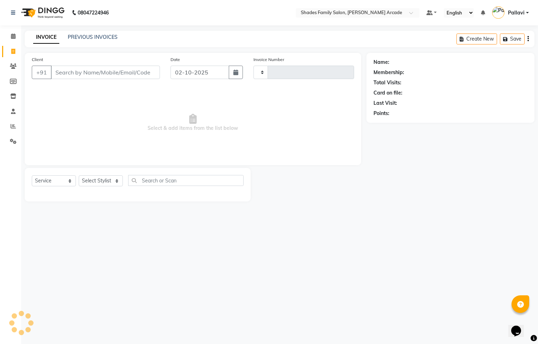
type input "2996"
select select "5538"
click at [86, 40] on link "PREVIOUS INVOICES" at bounding box center [93, 37] width 50 height 6
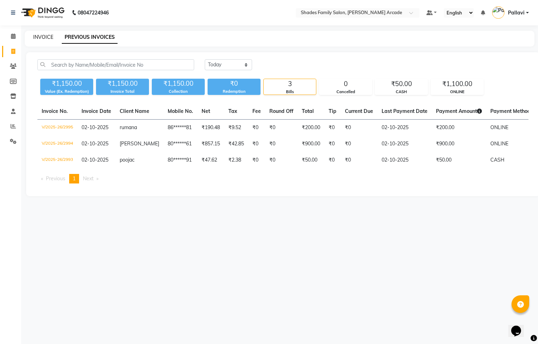
click at [48, 40] on link "INVOICE" at bounding box center [43, 37] width 20 height 6
select select "service"
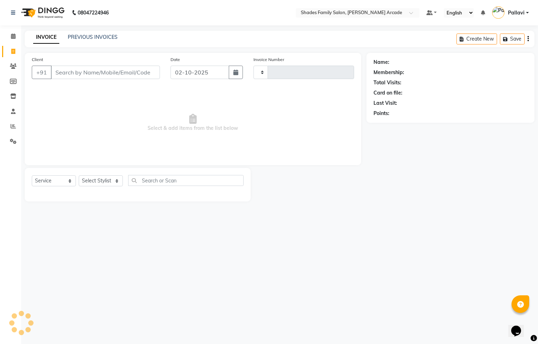
type input "2996"
select select "5538"
click at [86, 77] on input "Client" at bounding box center [105, 72] width 109 height 13
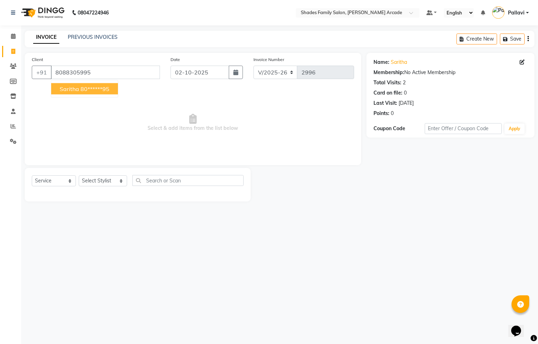
click at [83, 87] on ngb-highlight "80******95" at bounding box center [94, 88] width 29 height 7
type input "80******95"
click at [107, 184] on select "Select Stylist Admin [PERSON_NAME] [PERSON_NAME] Anuradha Ashwini Ayesha [PERSO…" at bounding box center [103, 180] width 48 height 11
select select "92334"
click at [79, 176] on select "Select Stylist Admin [PERSON_NAME] [PERSON_NAME] Anuradha Ashwini Ayesha [PERSO…" at bounding box center [103, 180] width 48 height 11
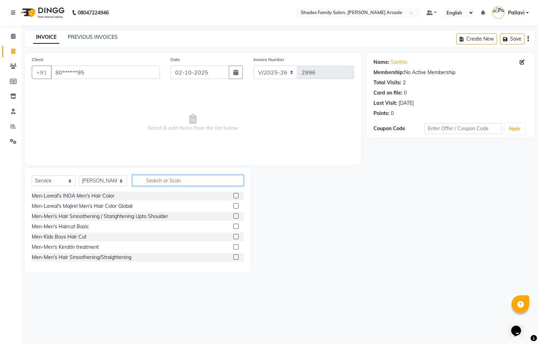
click at [162, 176] on input "text" at bounding box center [187, 180] width 111 height 11
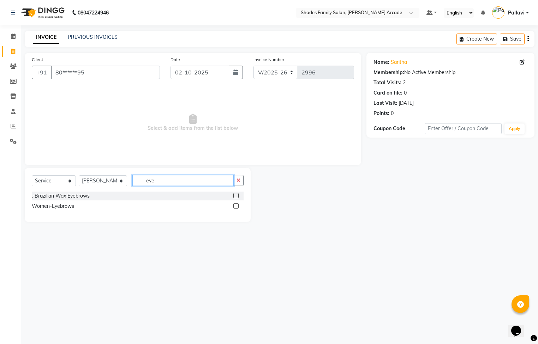
type input "eye"
click at [235, 209] on label at bounding box center [235, 205] width 5 height 5
click at [235, 209] on input "checkbox" at bounding box center [235, 206] width 5 height 5
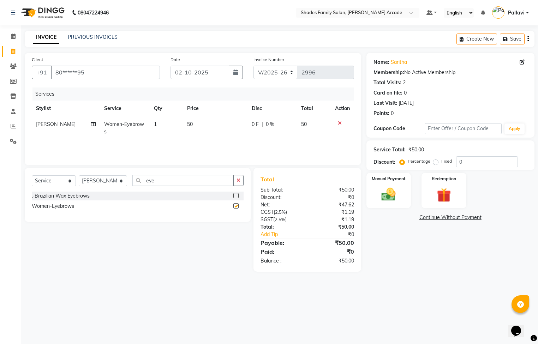
checkbox input "false"
click at [241, 184] on button "button" at bounding box center [238, 180] width 10 height 11
type input "for"
click at [237, 204] on label at bounding box center [235, 205] width 5 height 5
click at [237, 204] on input "checkbox" at bounding box center [235, 206] width 5 height 5
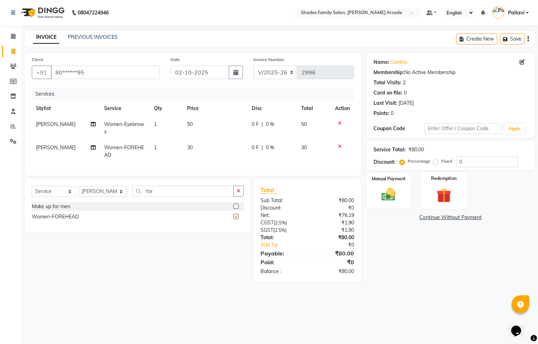
checkbox input "false"
click at [390, 196] on img at bounding box center [389, 194] width 24 height 17
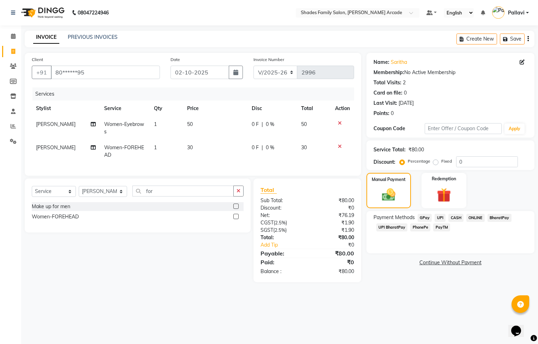
click at [454, 216] on span "CASH" at bounding box center [455, 218] width 15 height 8
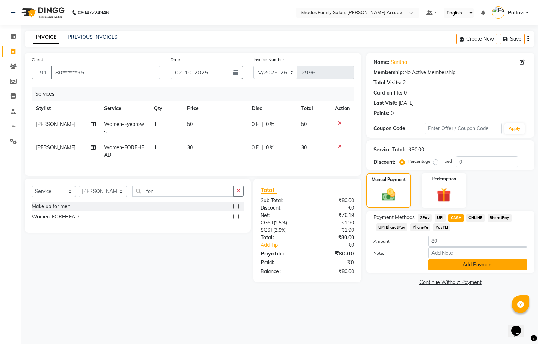
click at [454, 268] on button "Add Payment" at bounding box center [477, 264] width 99 height 11
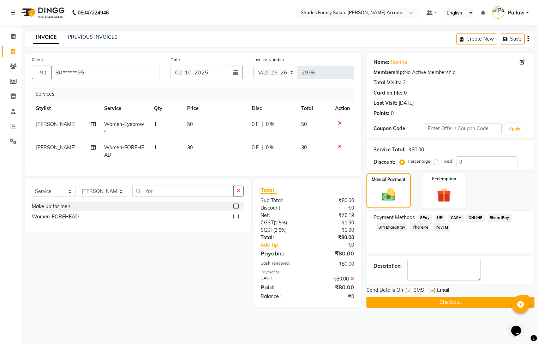
click at [428, 302] on button "Checkout" at bounding box center [450, 302] width 168 height 11
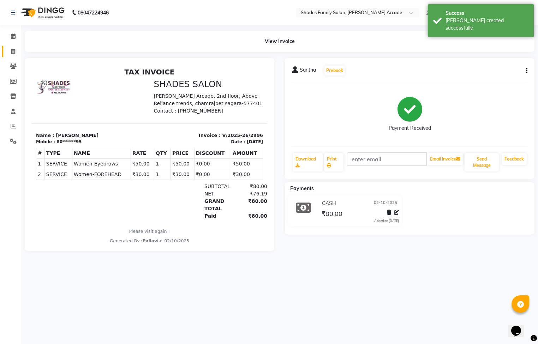
click at [12, 46] on link "Invoice" at bounding box center [10, 52] width 17 height 12
select select "service"
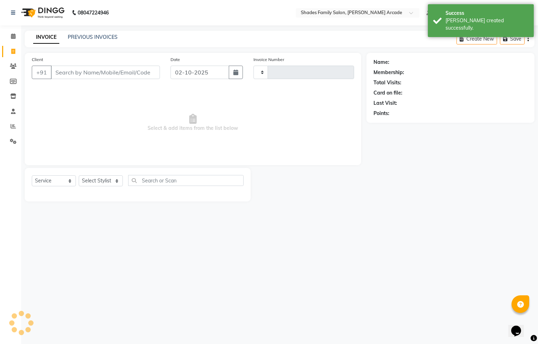
type input "2997"
select select "5538"
